Goal: Task Accomplishment & Management: Manage account settings

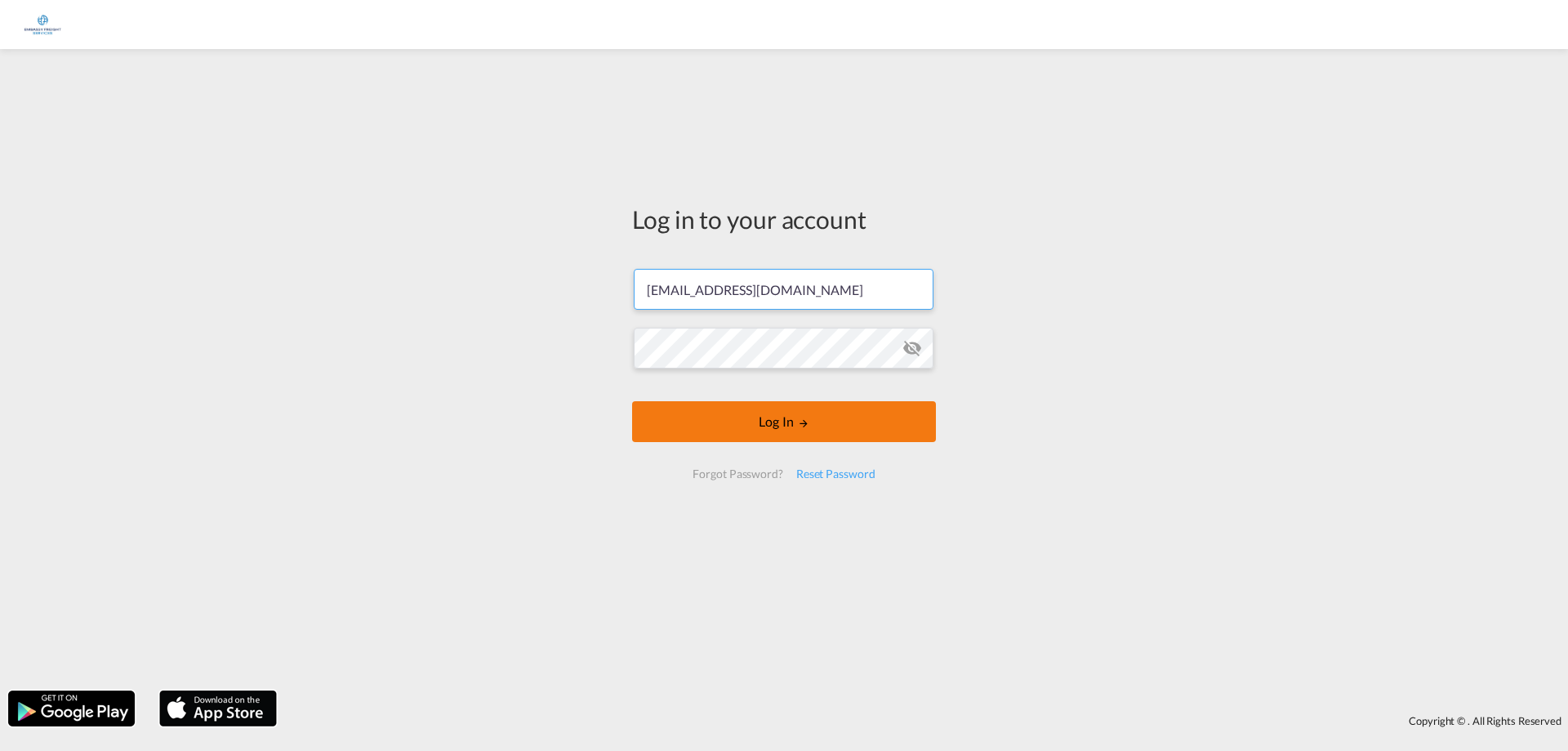
click at [862, 425] on button "Log In" at bounding box center [784, 422] width 304 height 41
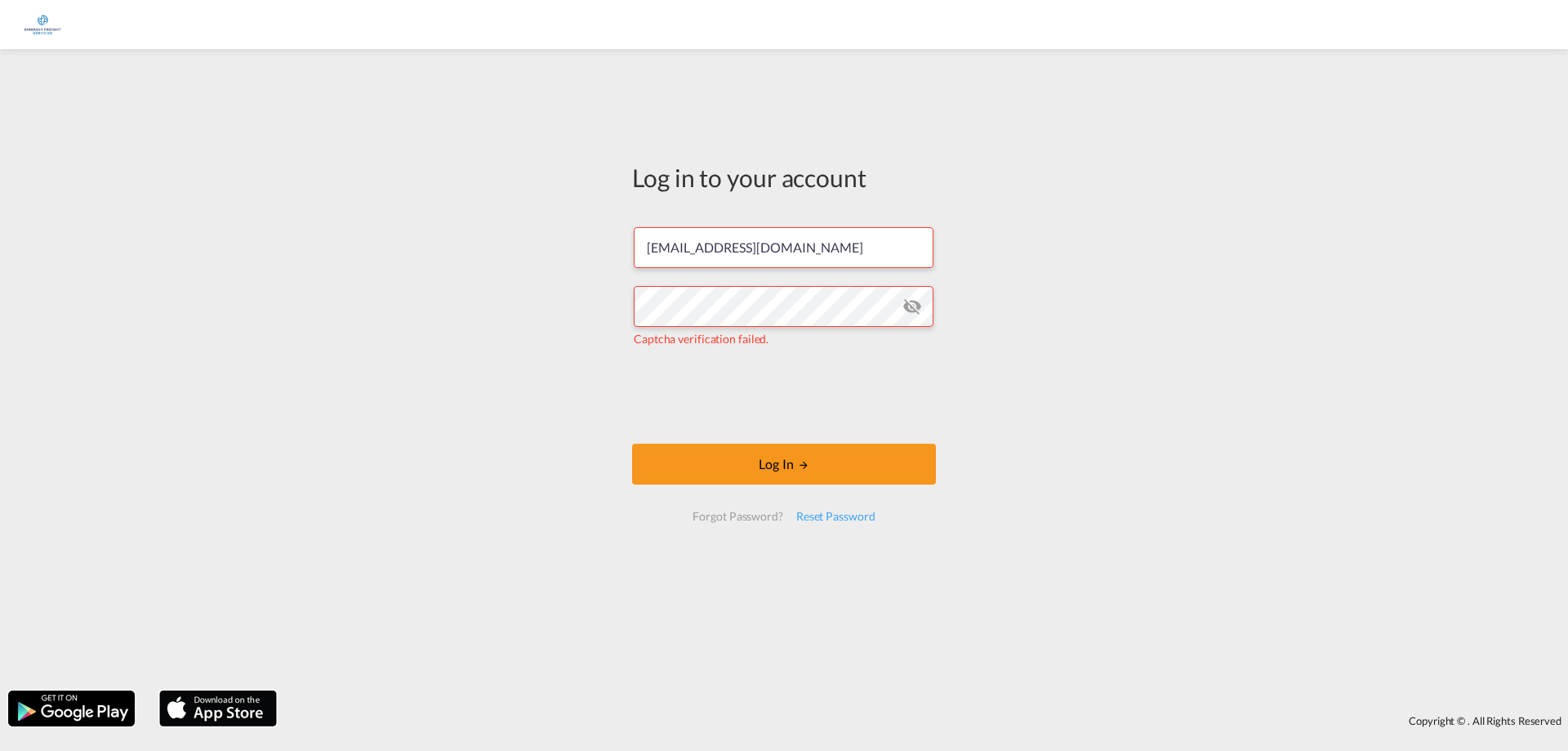
click at [920, 310] on md-icon "icon-eye-off" at bounding box center [913, 307] width 20 height 20
type input "rahab.abdi@embassyfreight.nl"
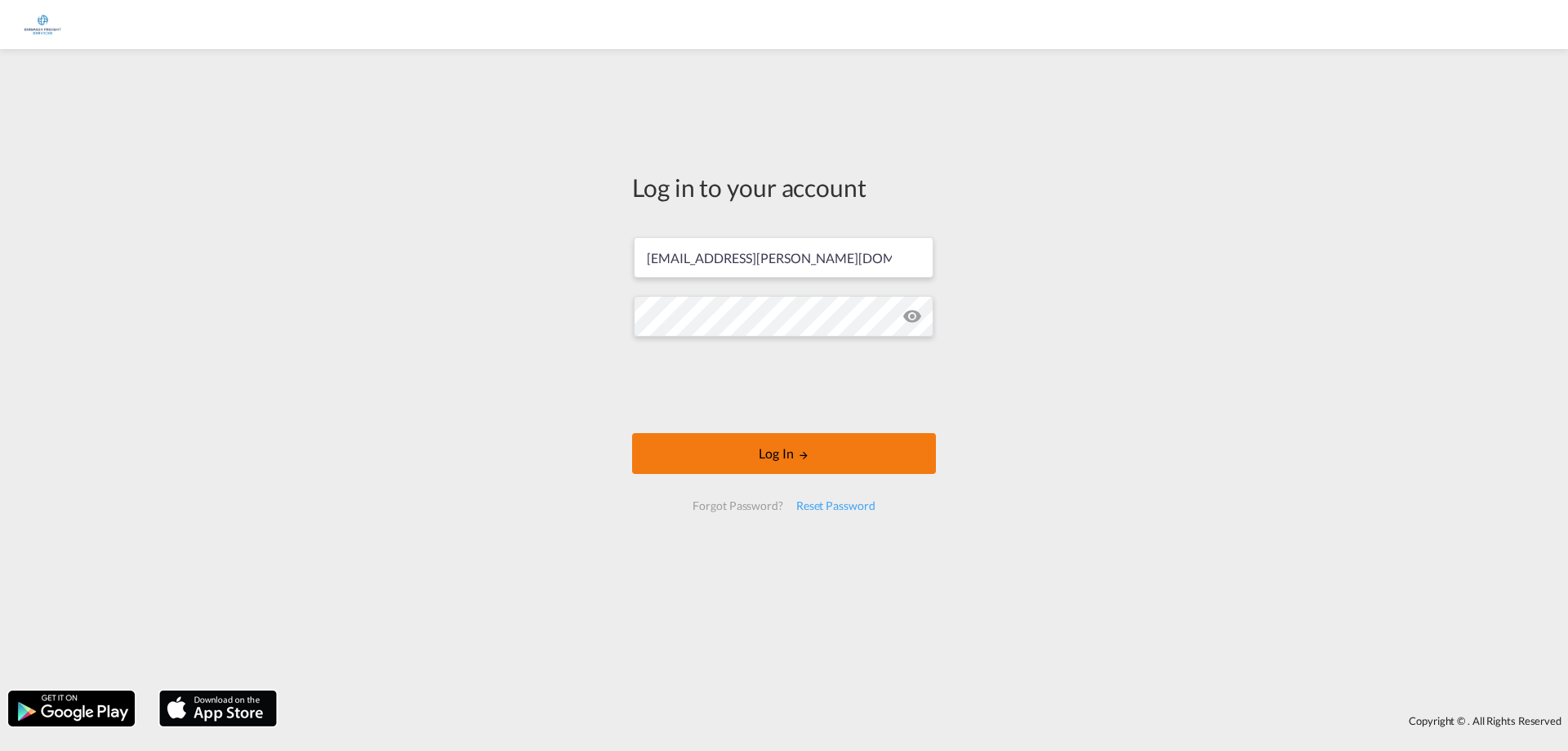
drag, startPoint x: 835, startPoint y: 456, endPoint x: 846, endPoint y: 456, distance: 11.0
click at [846, 456] on button "Log In" at bounding box center [784, 454] width 304 height 41
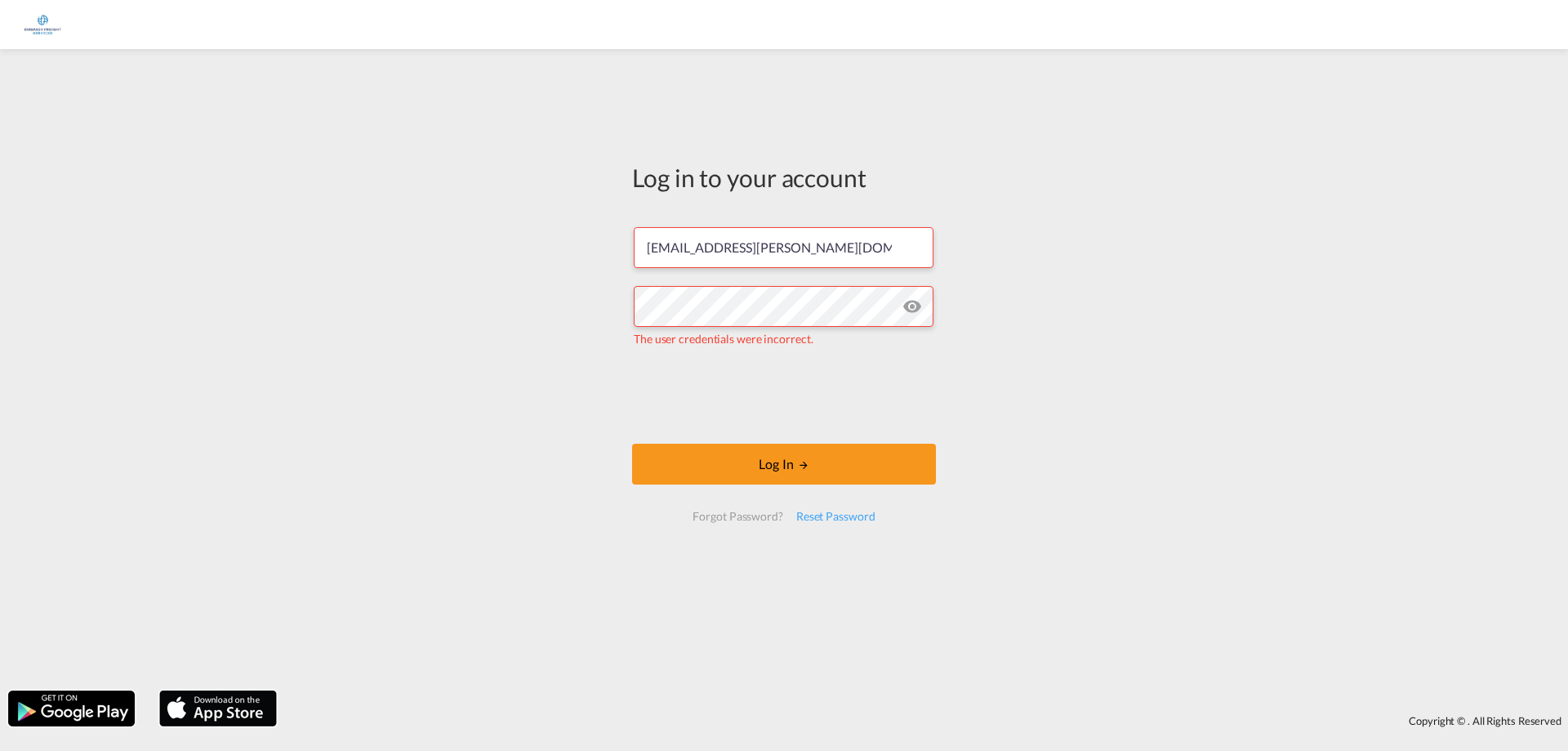
click at [677, 395] on div at bounding box center [784, 375] width 1568 height 751
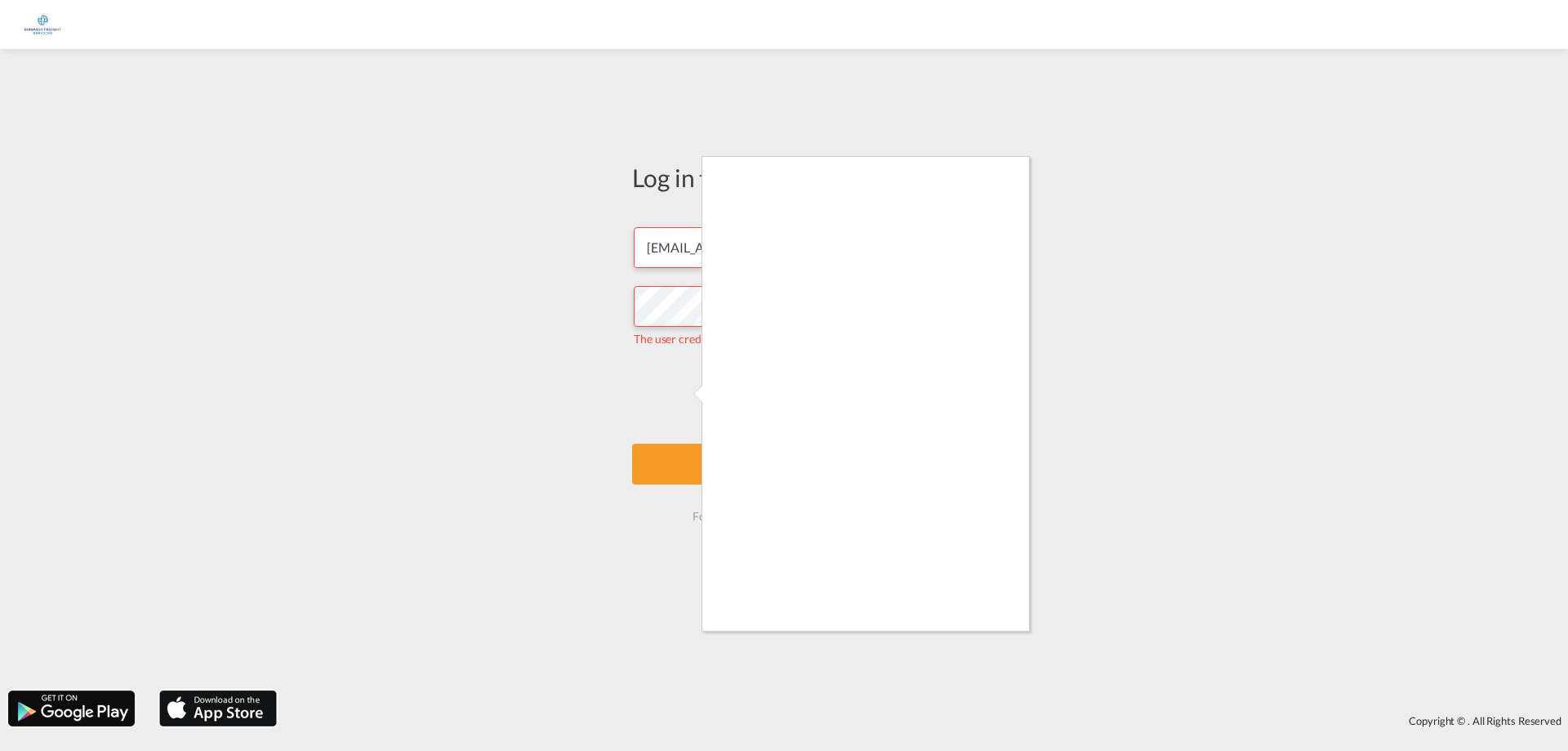
click at [1368, 572] on div at bounding box center [784, 375] width 1568 height 751
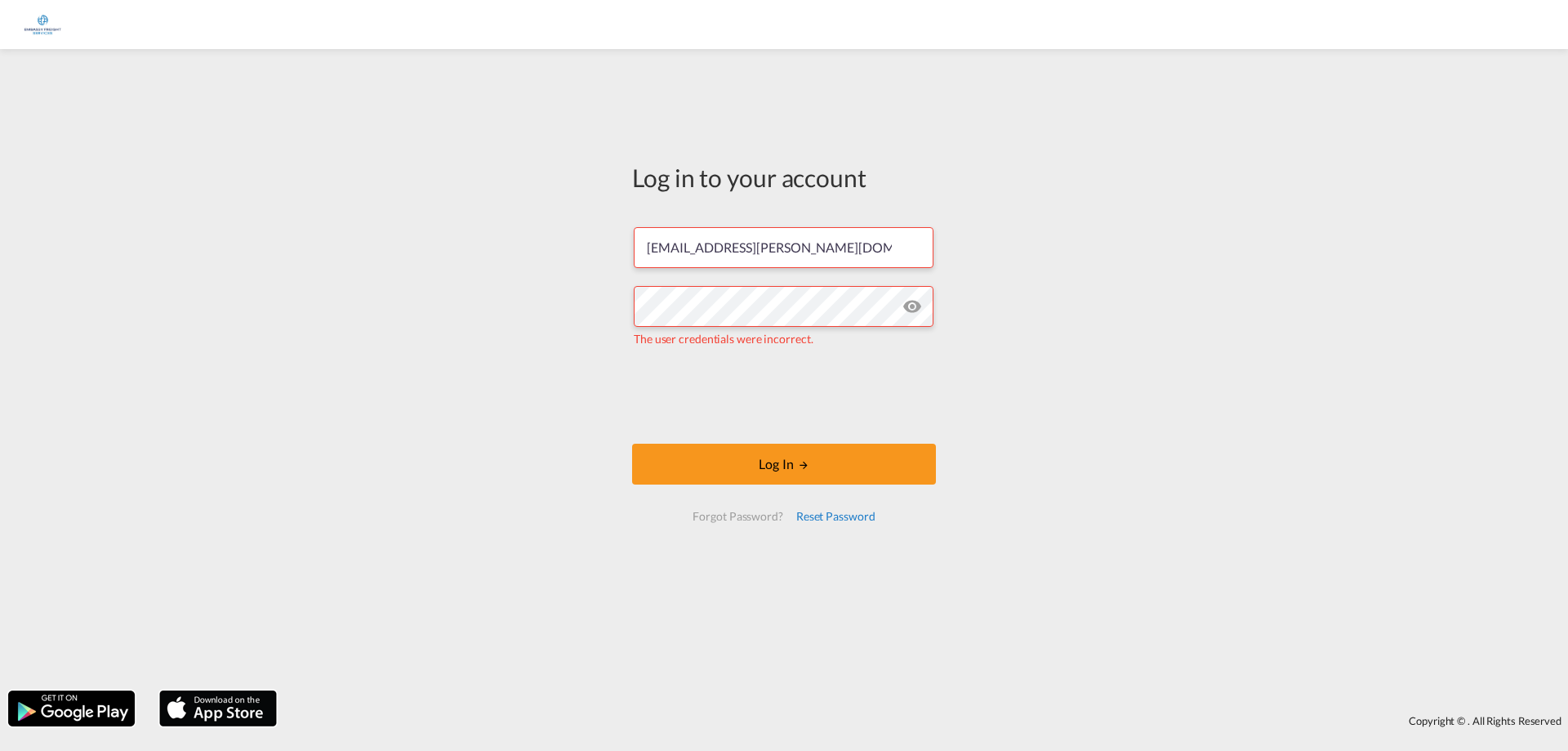
click at [861, 521] on div "Reset Password" at bounding box center [836, 517] width 92 height 30
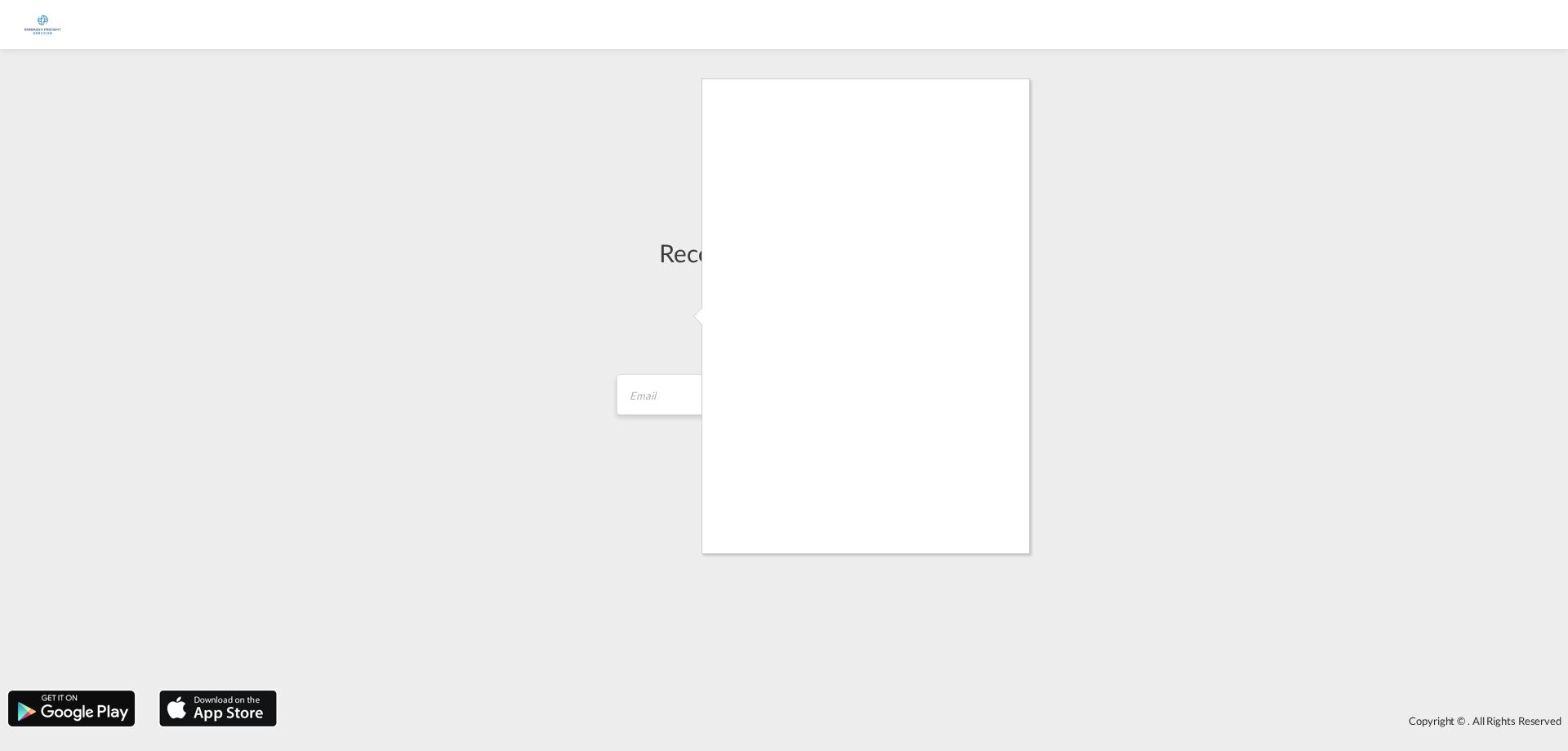
click at [1219, 168] on div at bounding box center [784, 375] width 1568 height 751
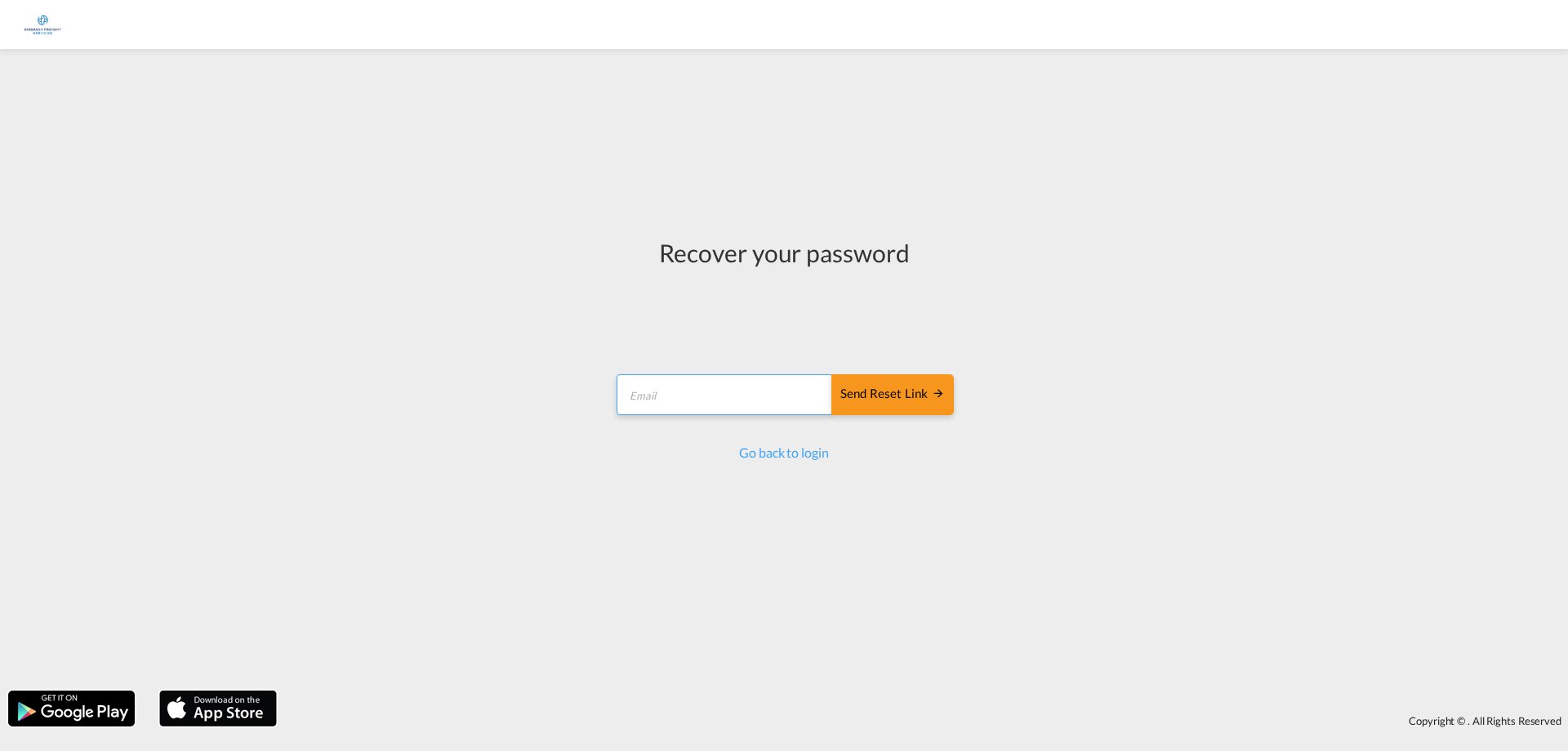
click at [760, 401] on input "email" at bounding box center [724, 395] width 216 height 41
paste input "[EMAIL_ADDRESS][DOMAIN_NAME]"
type input "[EMAIL_ADDRESS][DOMAIN_NAME]"
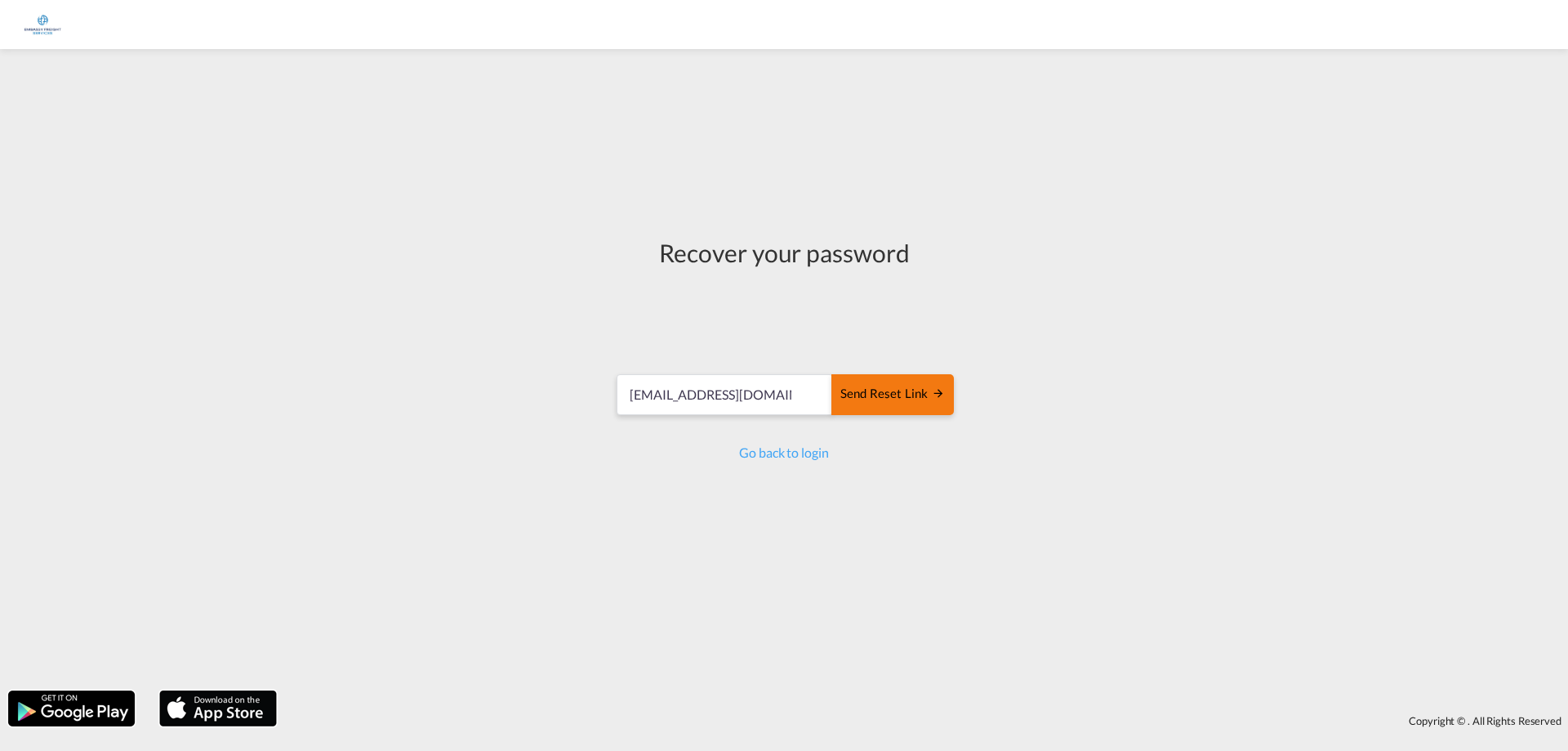
drag, startPoint x: 917, startPoint y: 394, endPoint x: 1346, endPoint y: 396, distance: 429.0
click at [918, 394] on div "Send reset link" at bounding box center [892, 394] width 104 height 19
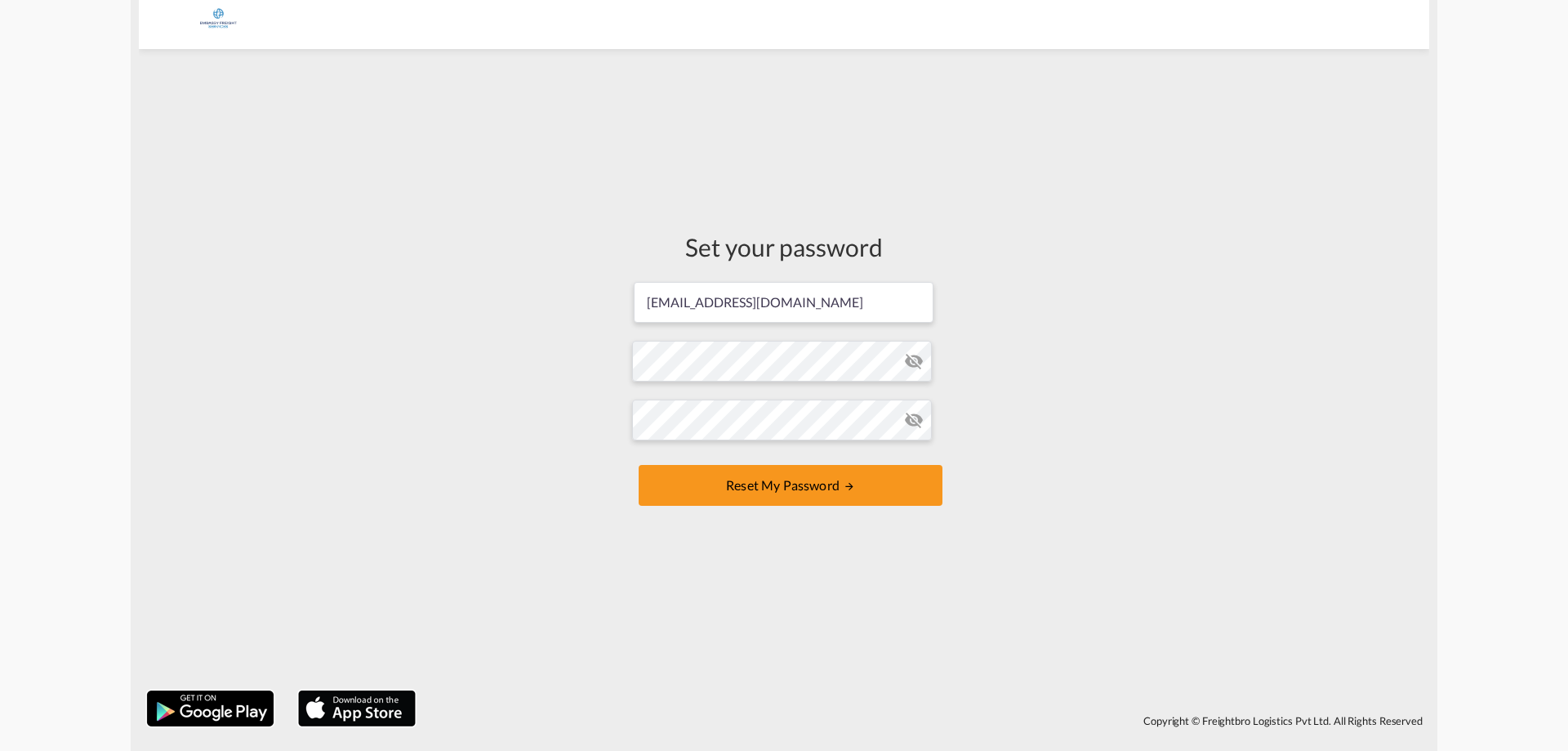
click at [914, 367] on md-icon "icon-eye-off" at bounding box center [914, 361] width 20 height 20
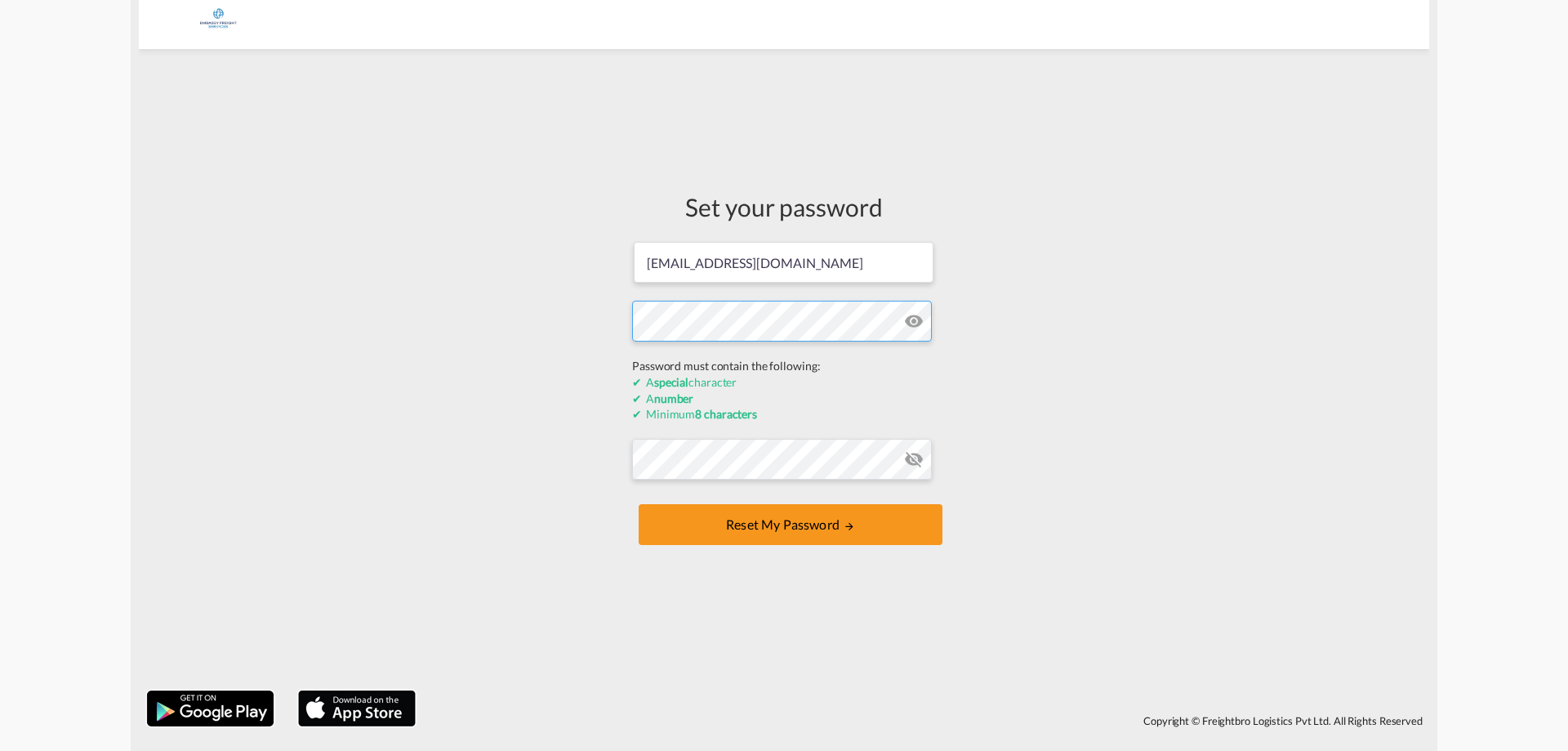
click at [578, 356] on div "Set your password [EMAIL_ADDRESS][DOMAIN_NAME] Password must contain the follow…" at bounding box center [784, 370] width 1291 height 625
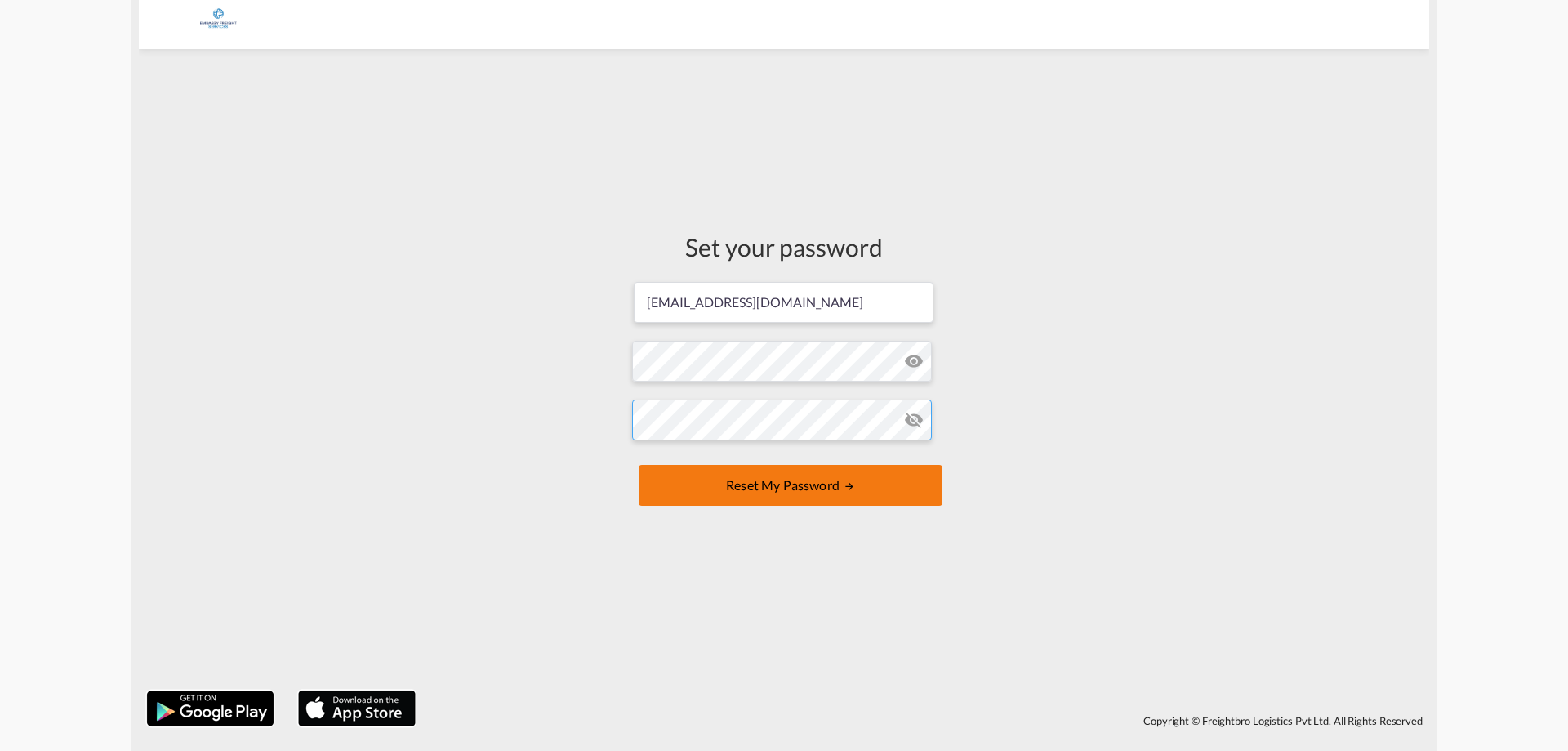
click at [695, 464] on form "[EMAIL_ADDRESS][DOMAIN_NAME] Password must contain the following: A special cha…" at bounding box center [784, 396] width 304 height 230
click at [793, 483] on button "Reset my password" at bounding box center [791, 485] width 304 height 41
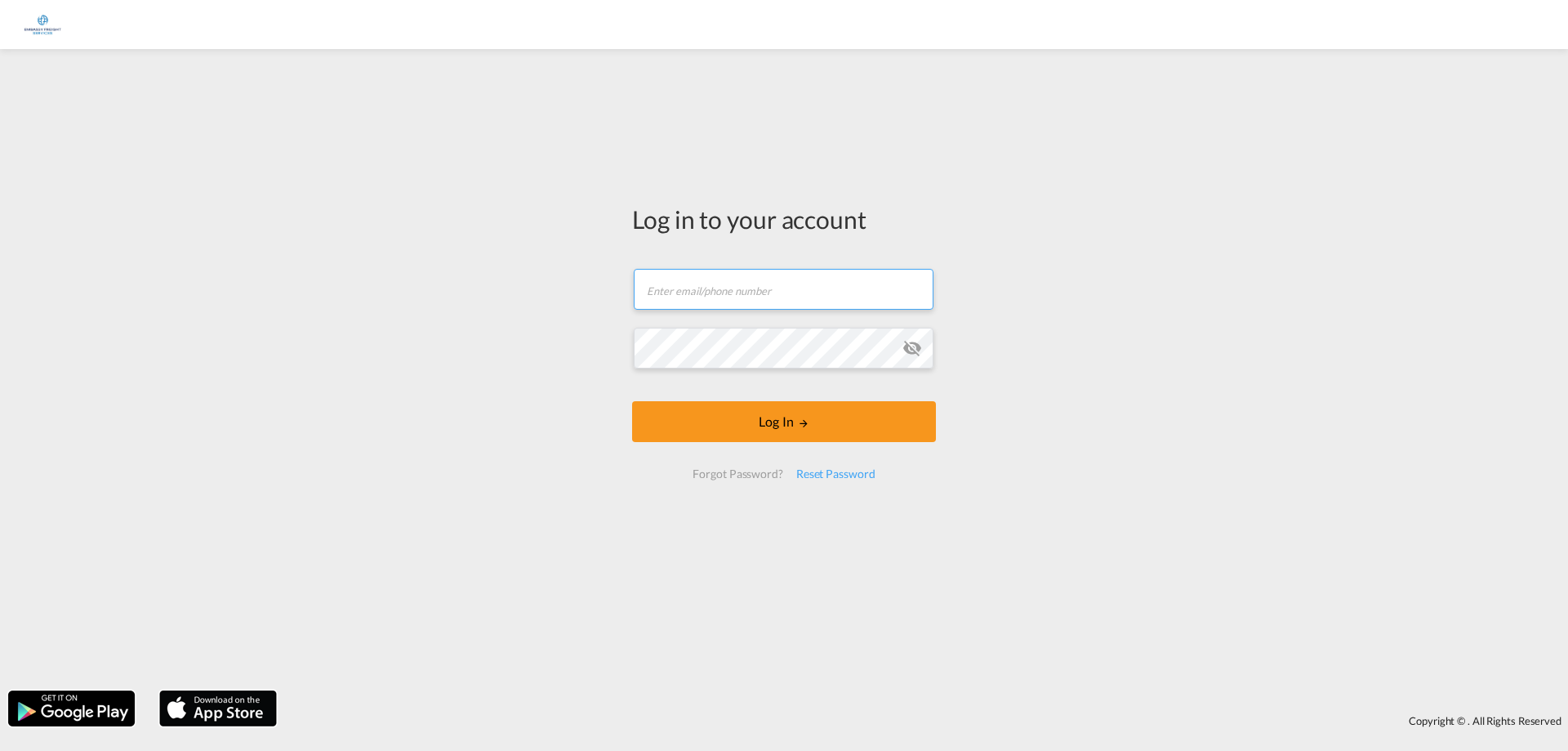
type input "[EMAIL_ADDRESS][DOMAIN_NAME]"
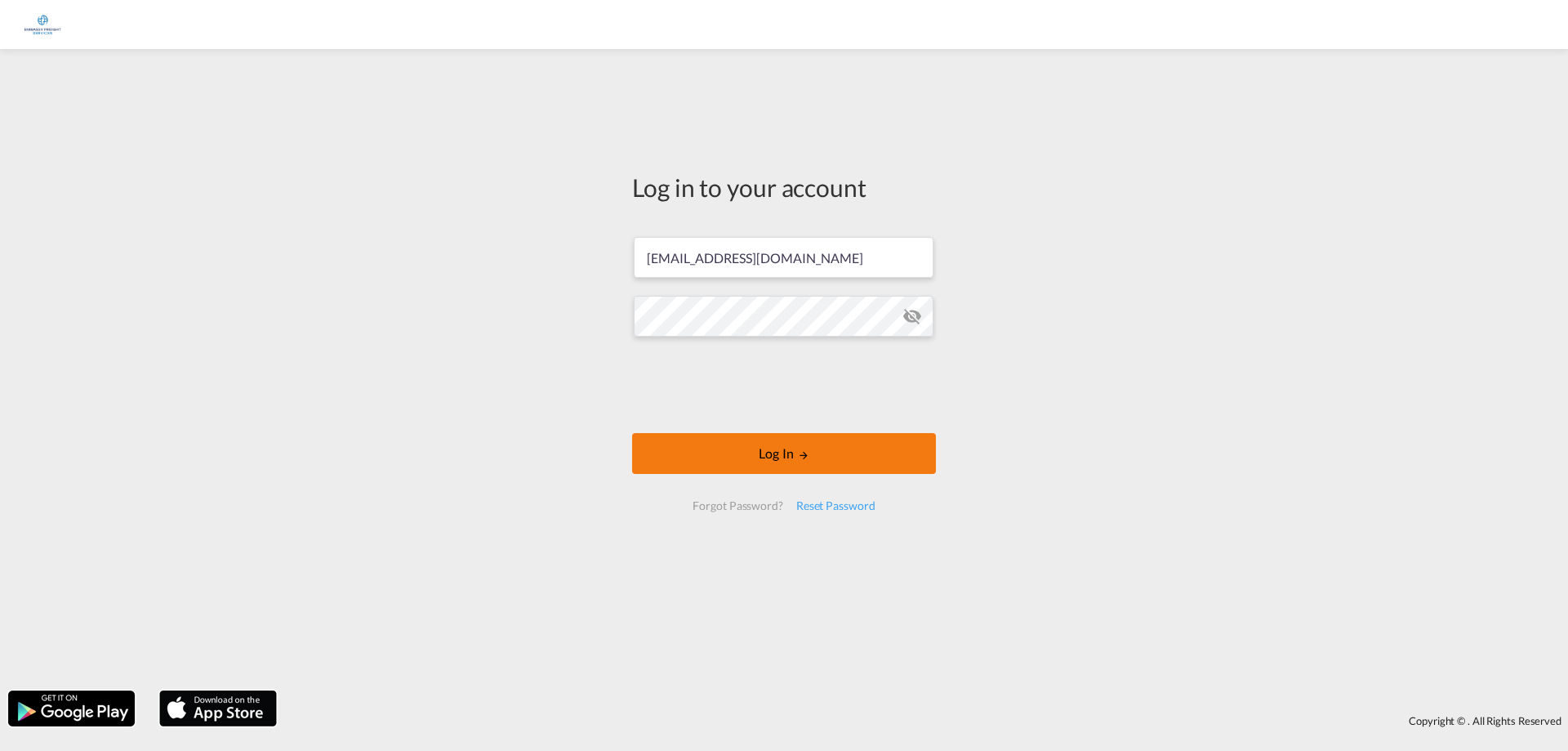
click at [809, 452] on md-icon "LOGIN" at bounding box center [804, 455] width 12 height 12
